Goal: Task Accomplishment & Management: Use online tool/utility

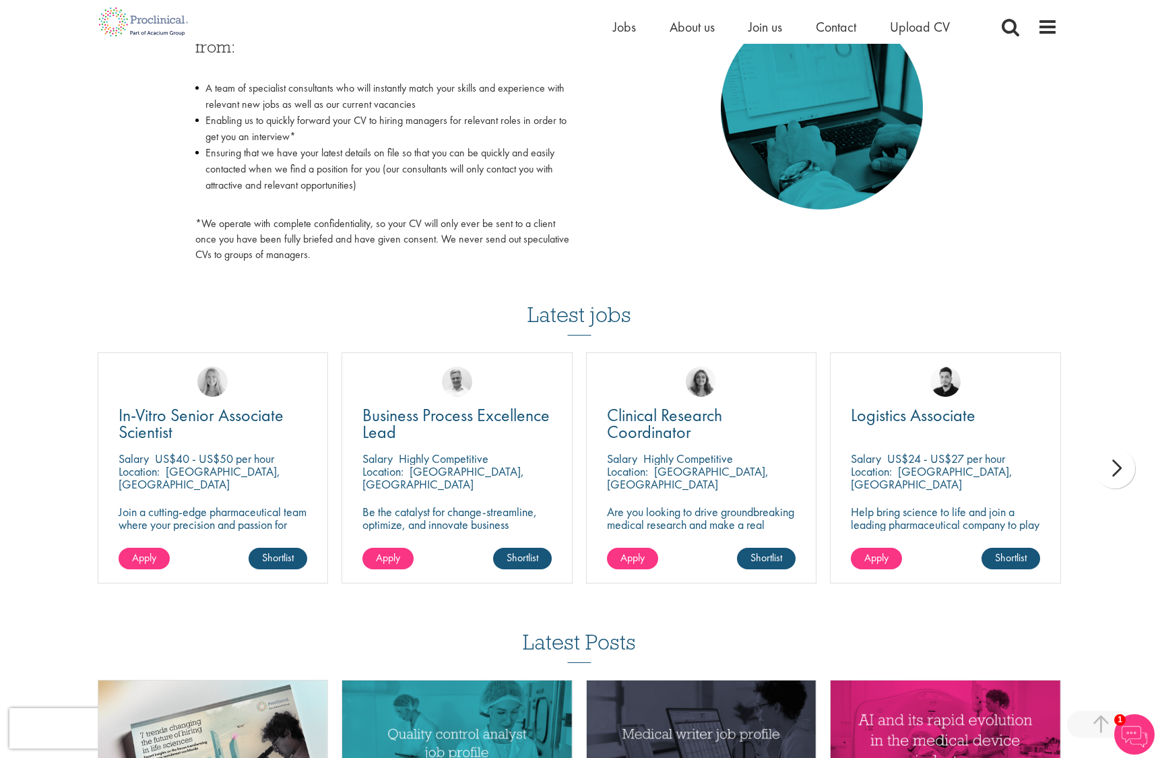
scroll to position [898, 0]
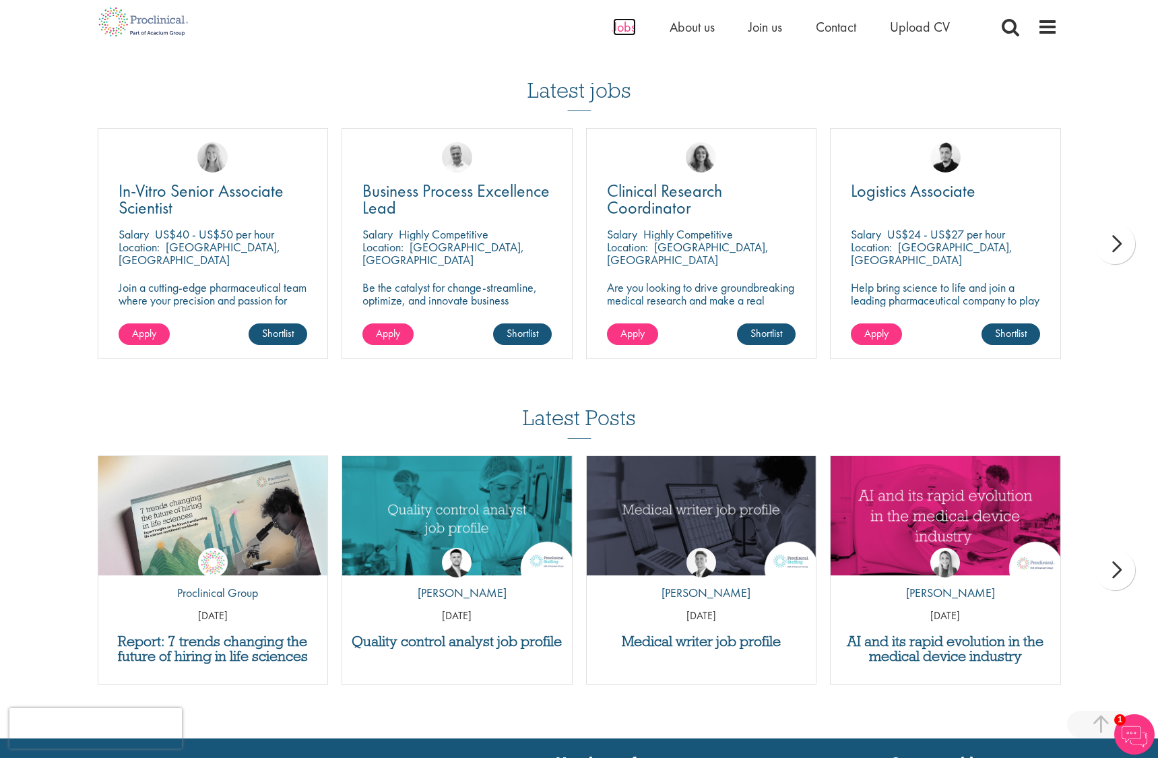
click at [626, 24] on span "Jobs" at bounding box center [624, 27] width 23 height 18
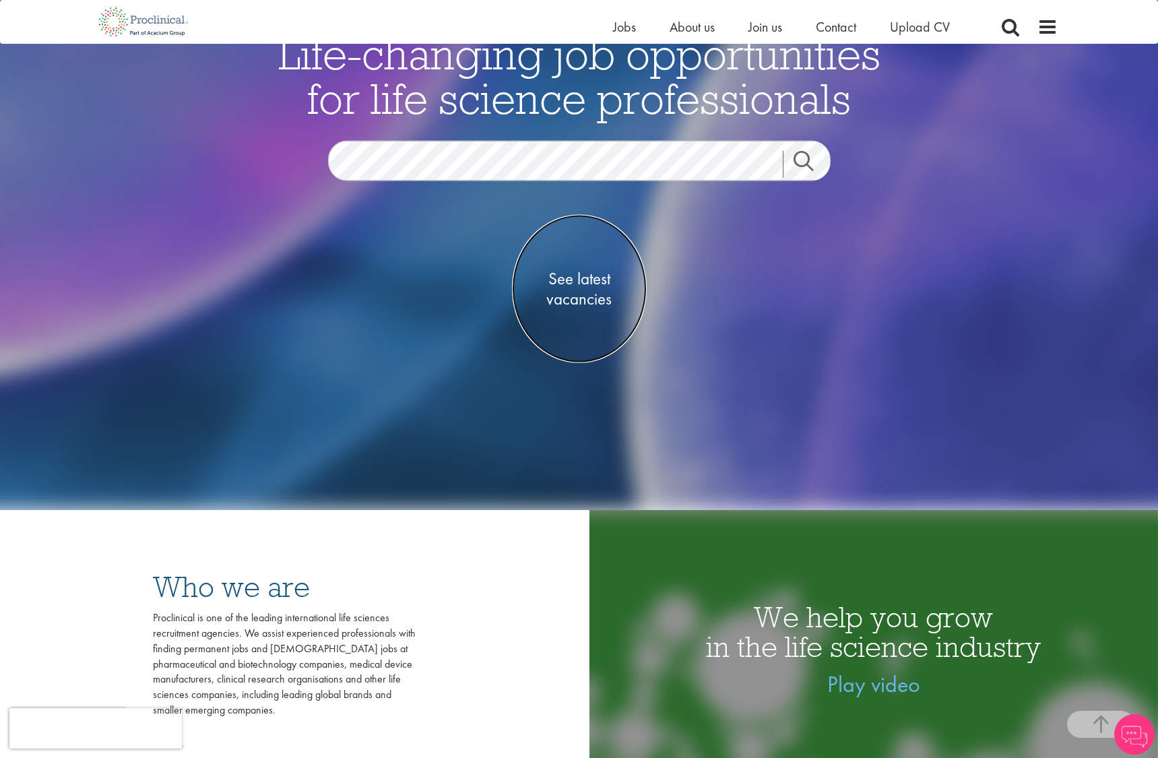
click at [591, 283] on span "See latest vacancies" at bounding box center [579, 288] width 135 height 40
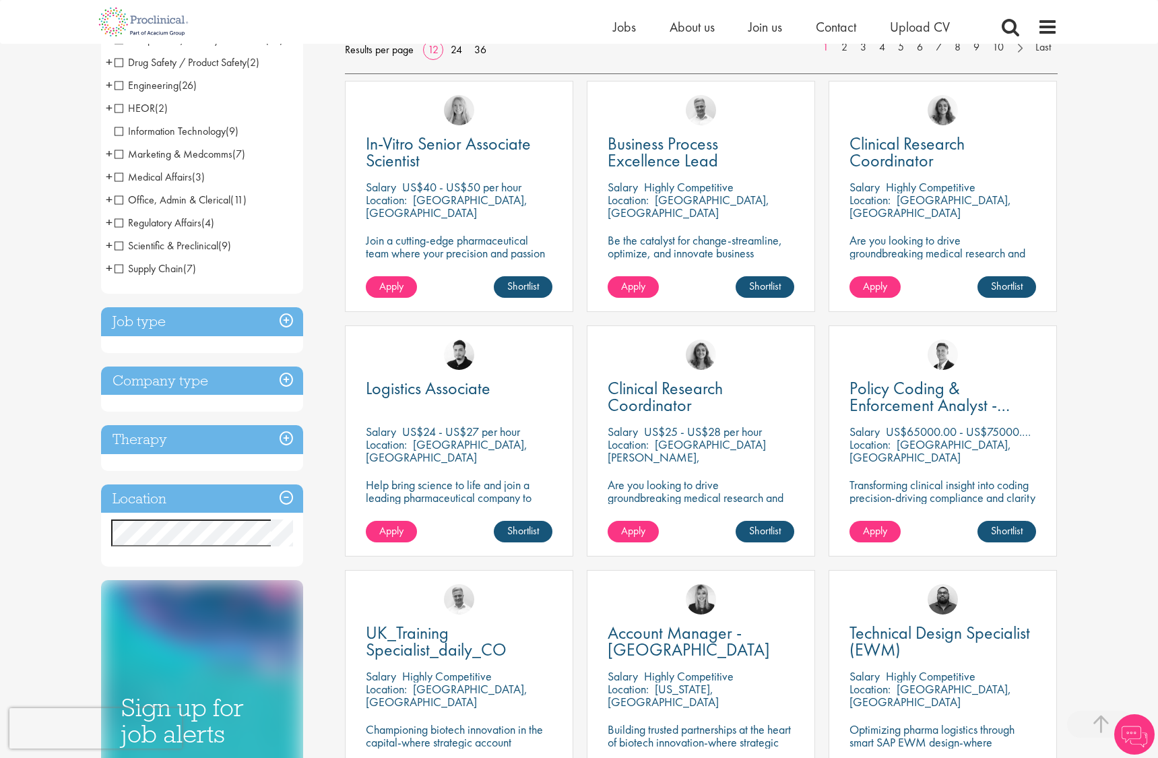
scroll to position [224, 0]
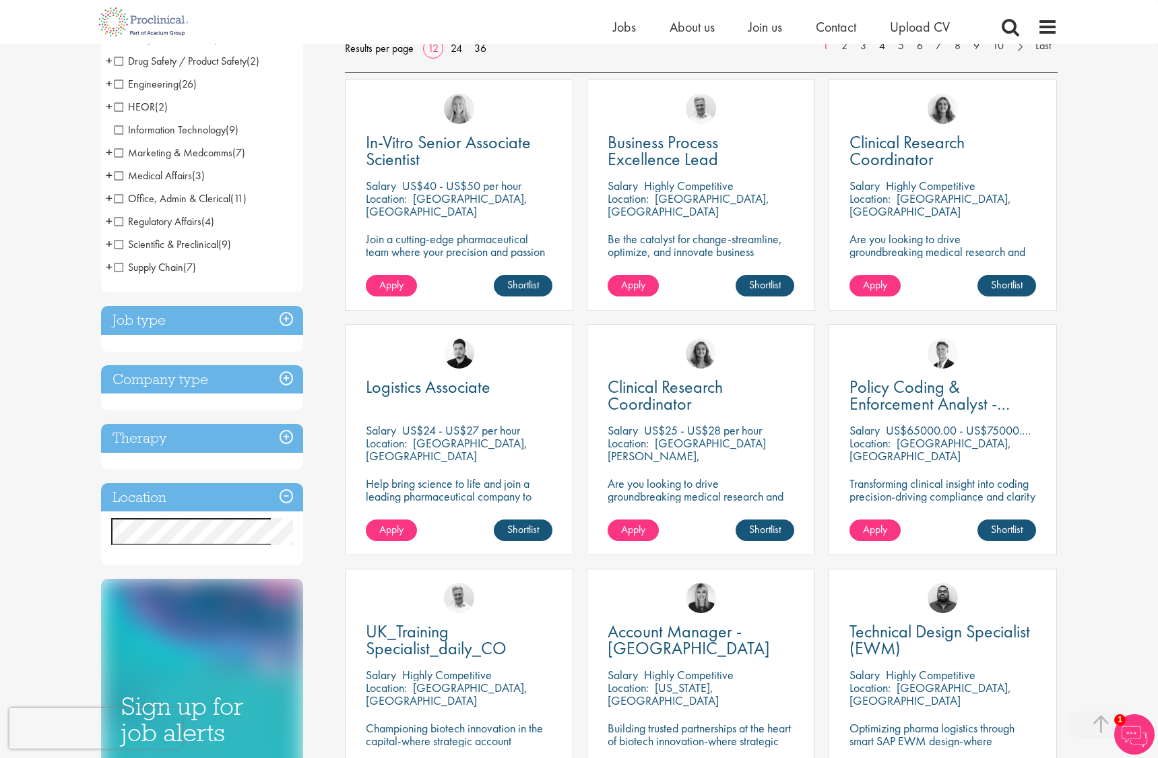
click at [286, 317] on h3 "Job type" at bounding box center [202, 320] width 202 height 29
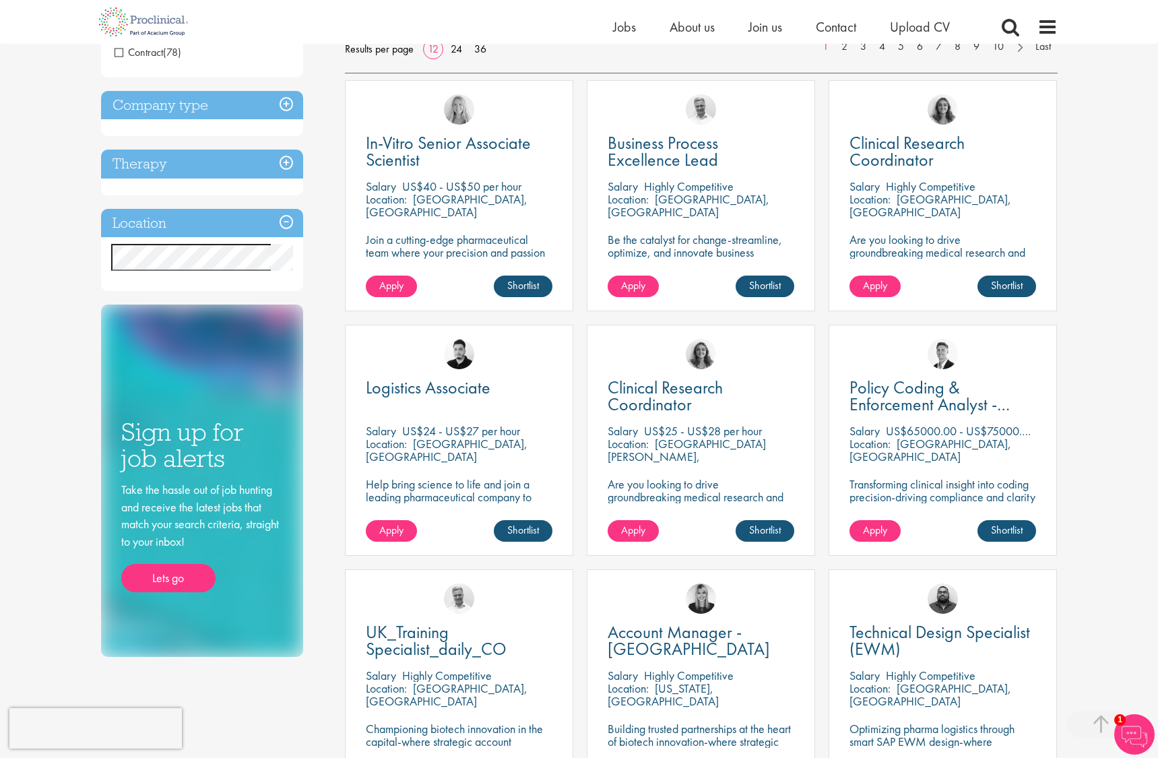
scroll to position [0, 0]
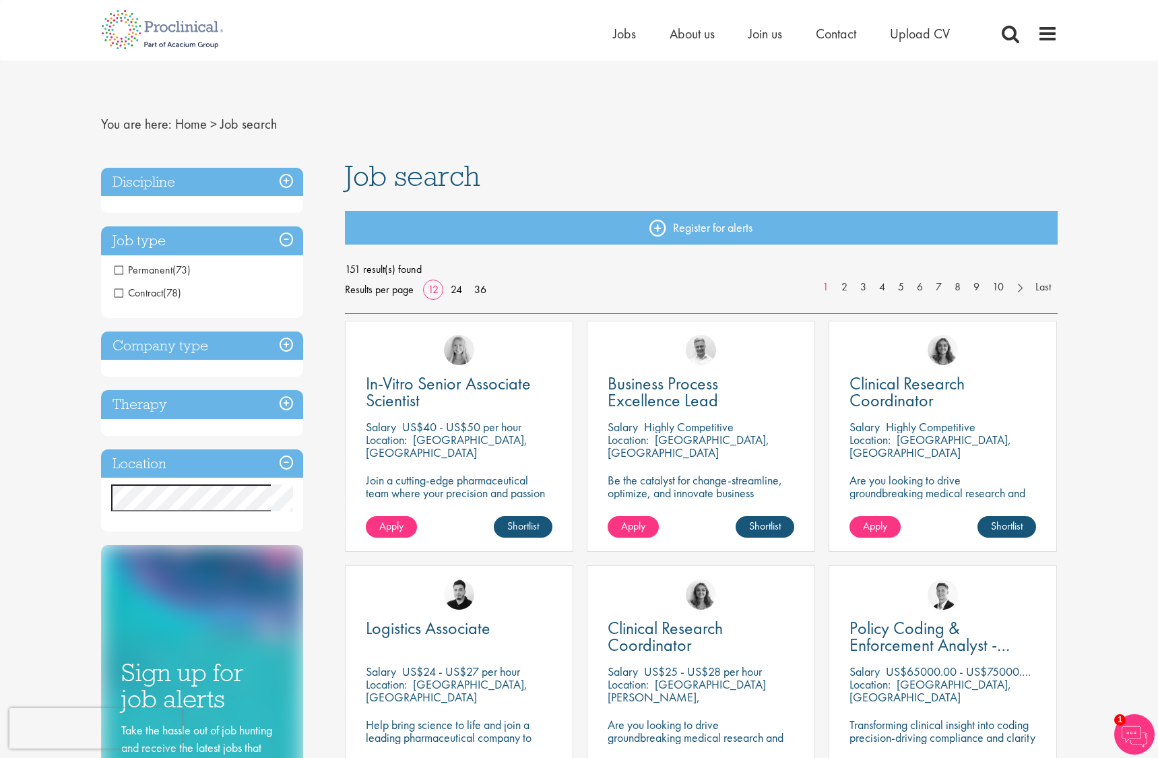
click at [287, 176] on h3 "Discipline" at bounding box center [202, 182] width 202 height 29
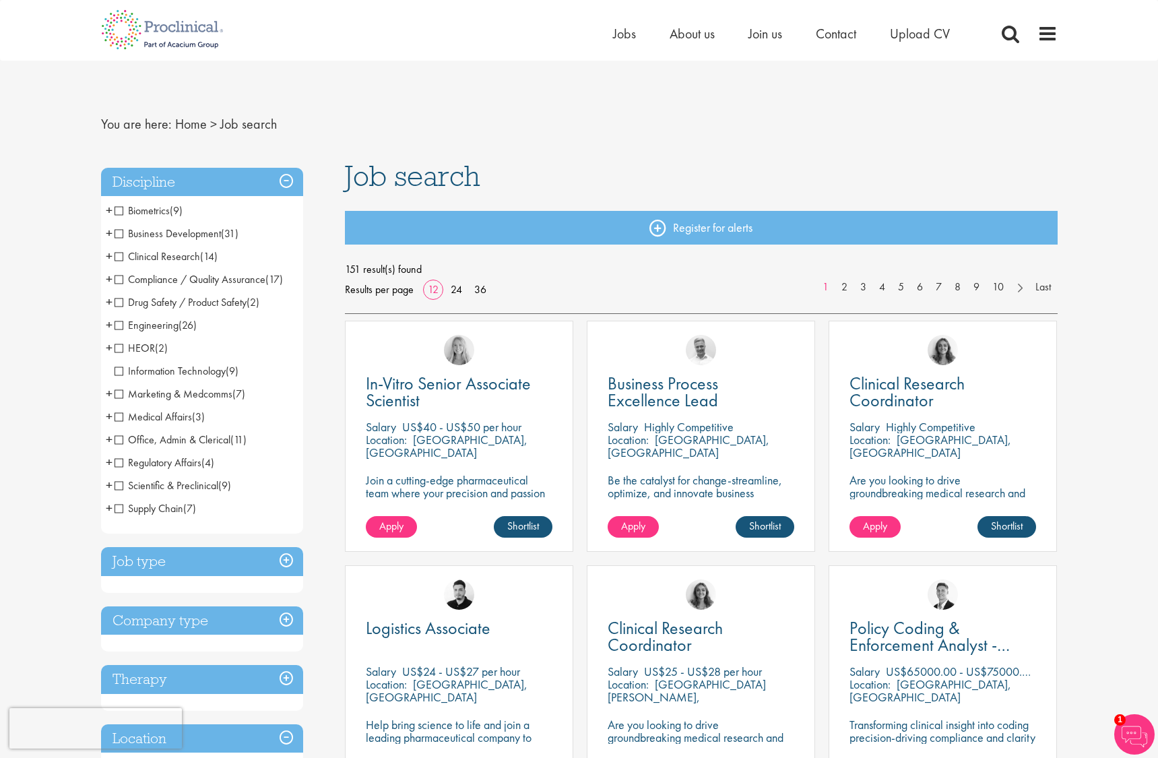
click at [119, 392] on span "Marketing & Medcomms" at bounding box center [173, 394] width 118 height 14
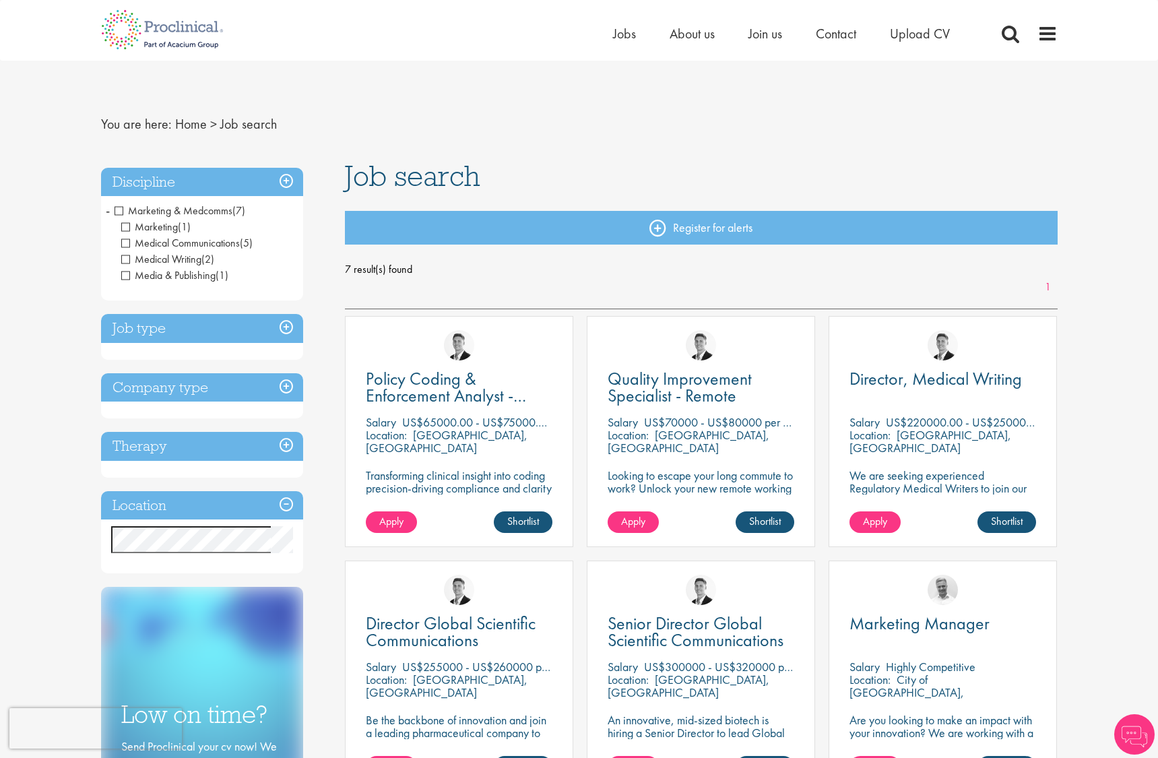
click at [120, 212] on span "Marketing & Medcomms" at bounding box center [173, 210] width 118 height 14
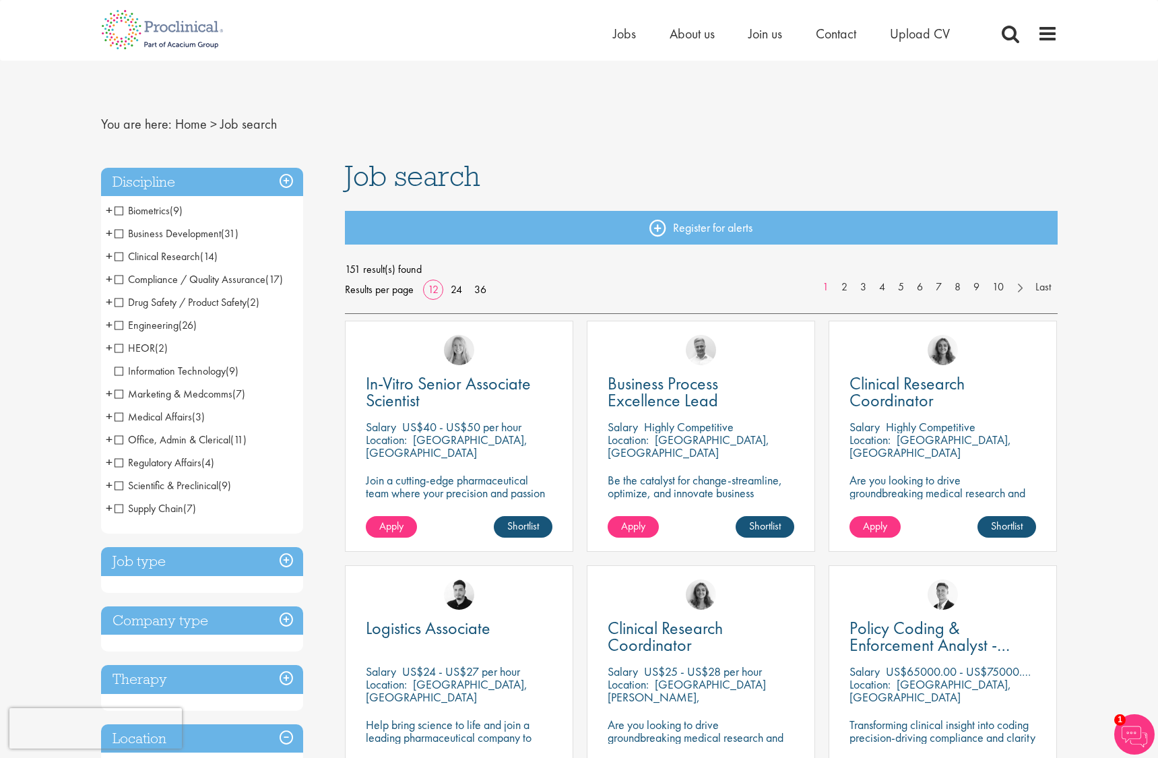
click at [117, 371] on span "Information Technology" at bounding box center [169, 371] width 111 height 14
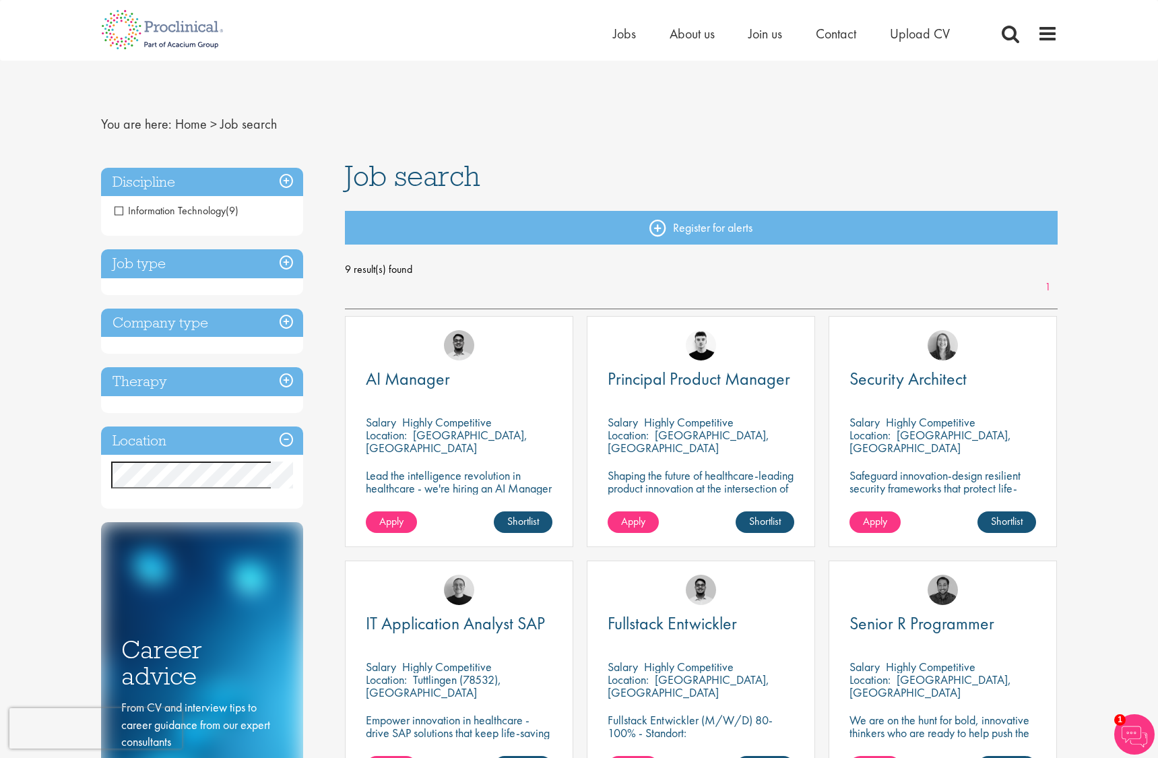
click at [120, 212] on span "Information Technology" at bounding box center [169, 210] width 111 height 14
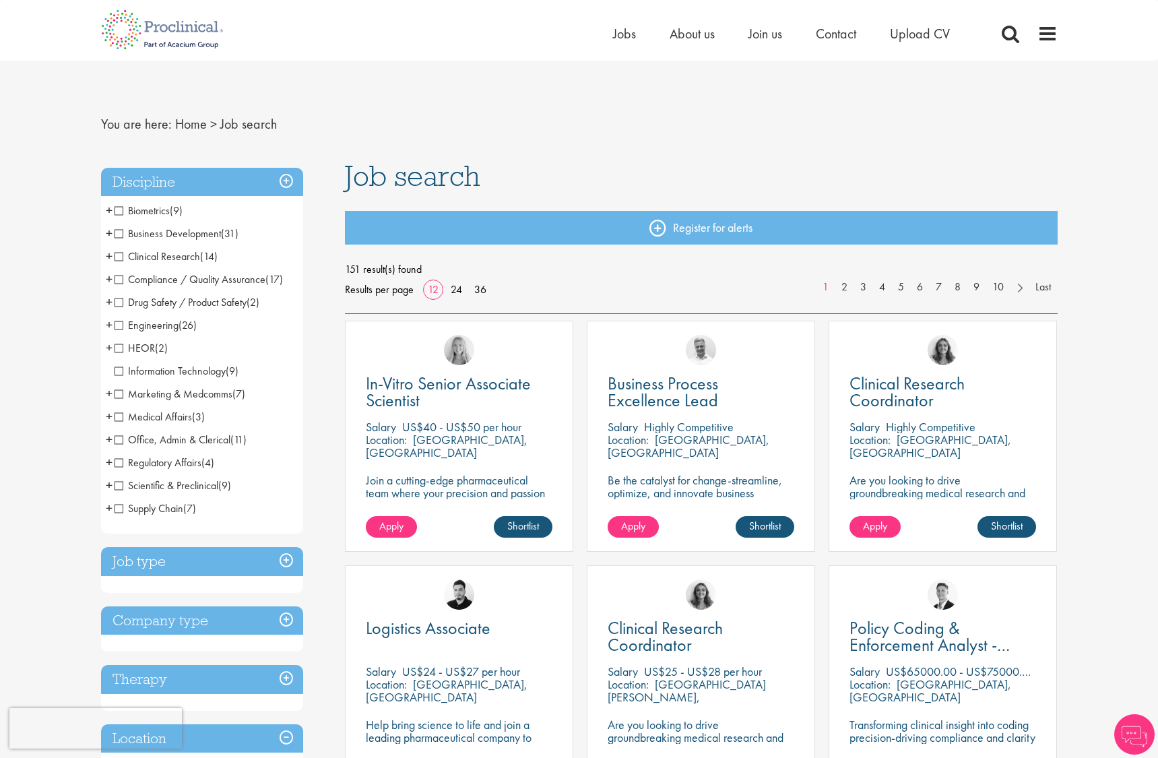
click at [118, 395] on span "Marketing & Medcomms" at bounding box center [173, 394] width 118 height 14
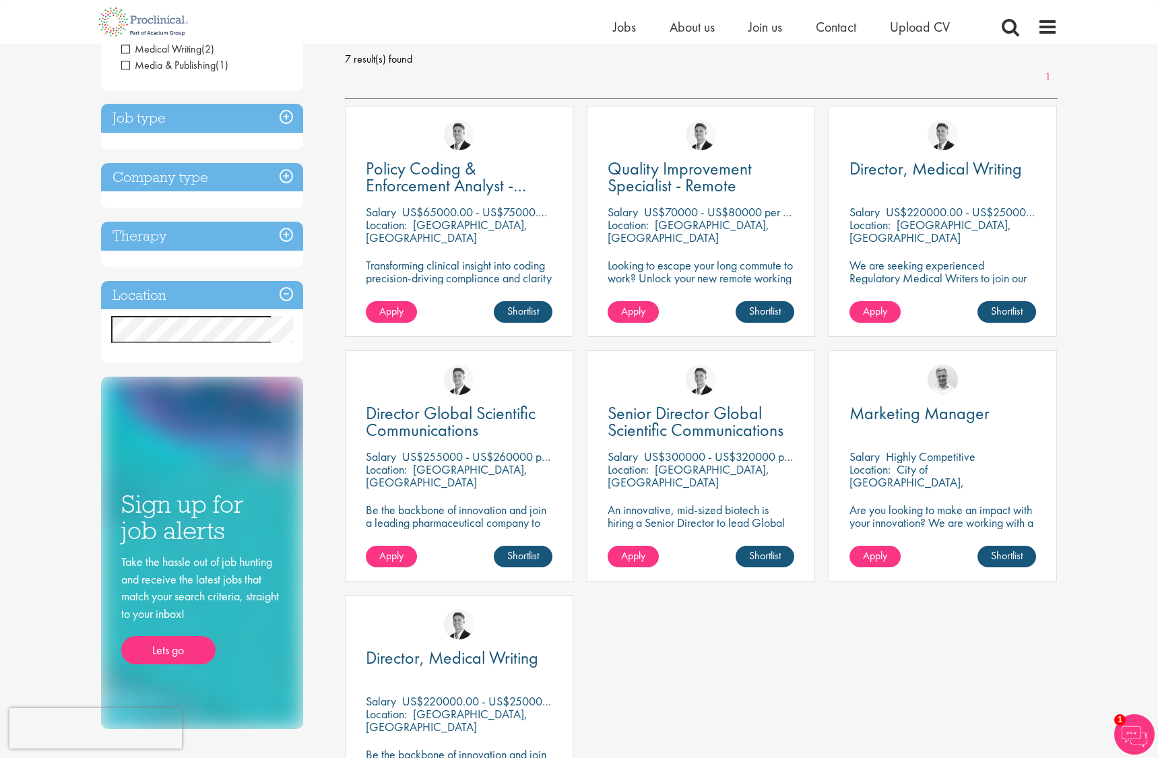
scroll to position [224, 0]
